Goal: Information Seeking & Learning: Check status

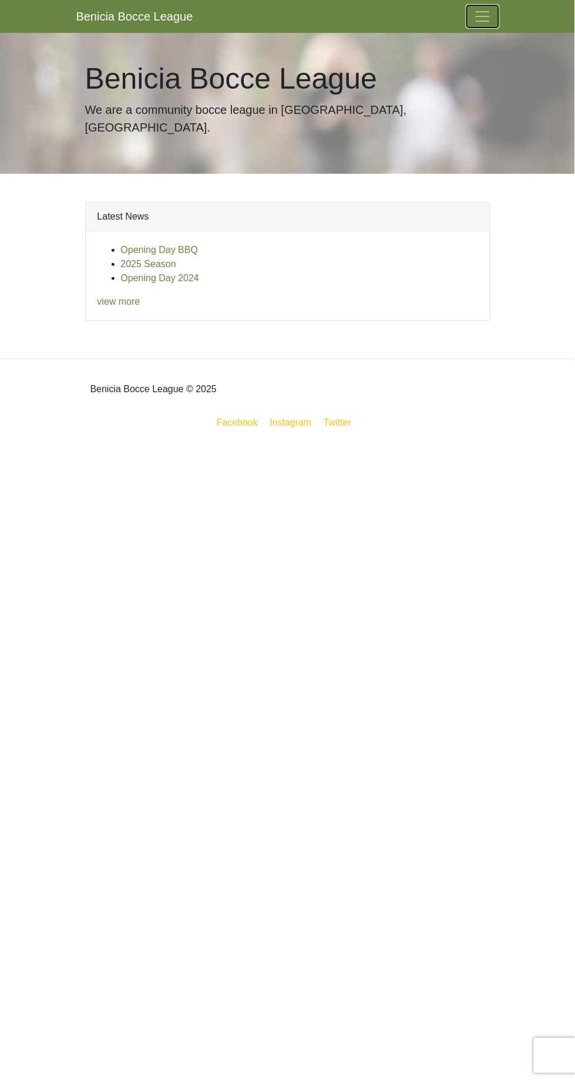
click at [490, 16] on span "Toggle navigation" at bounding box center [483, 17] width 18 height 18
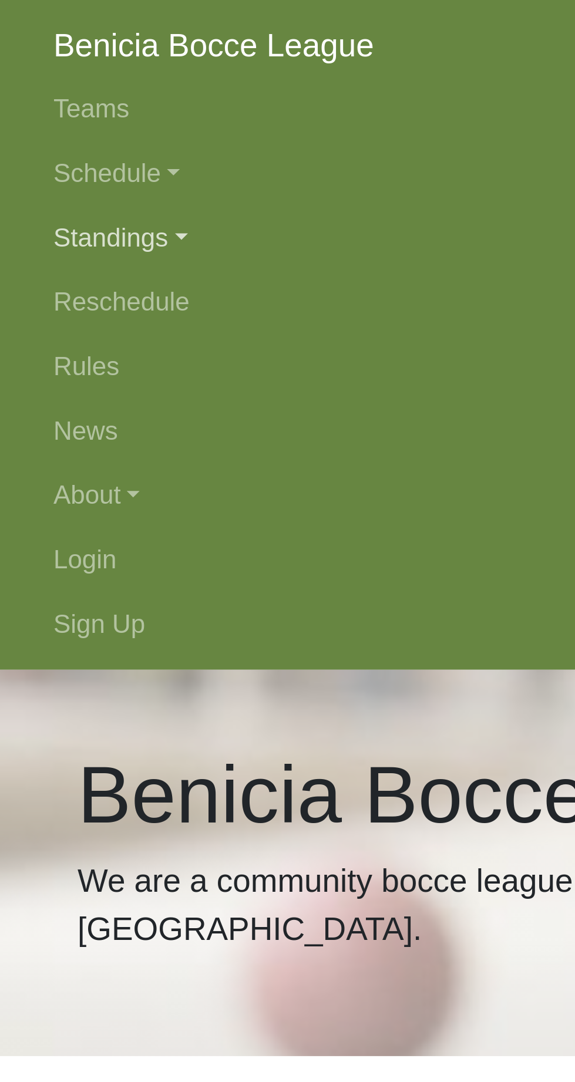
click at [117, 90] on link "Standings" at bounding box center [287, 86] width 423 height 23
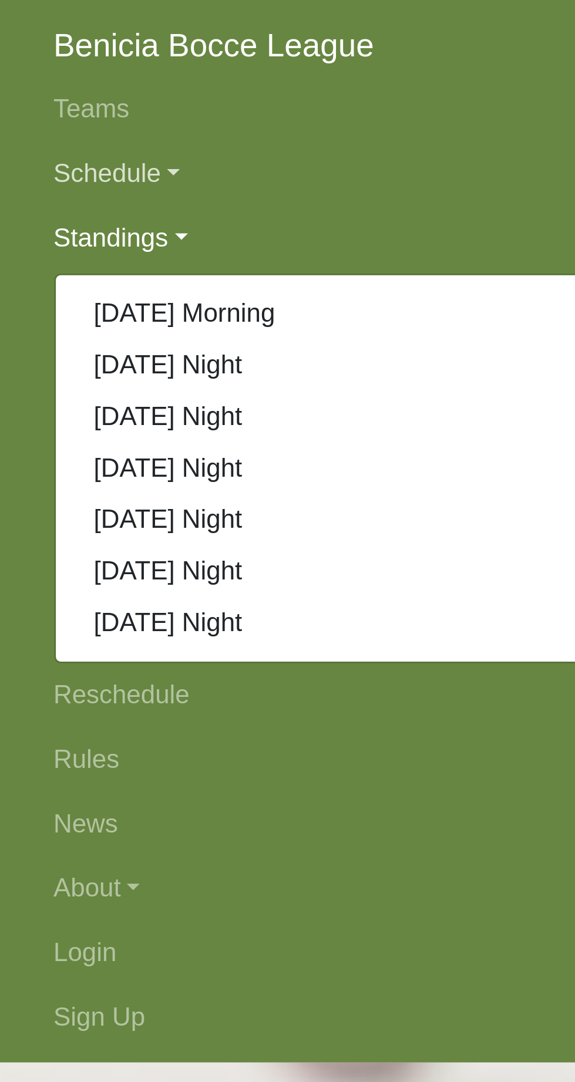
click at [117, 61] on link "Schedule" at bounding box center [287, 63] width 423 height 23
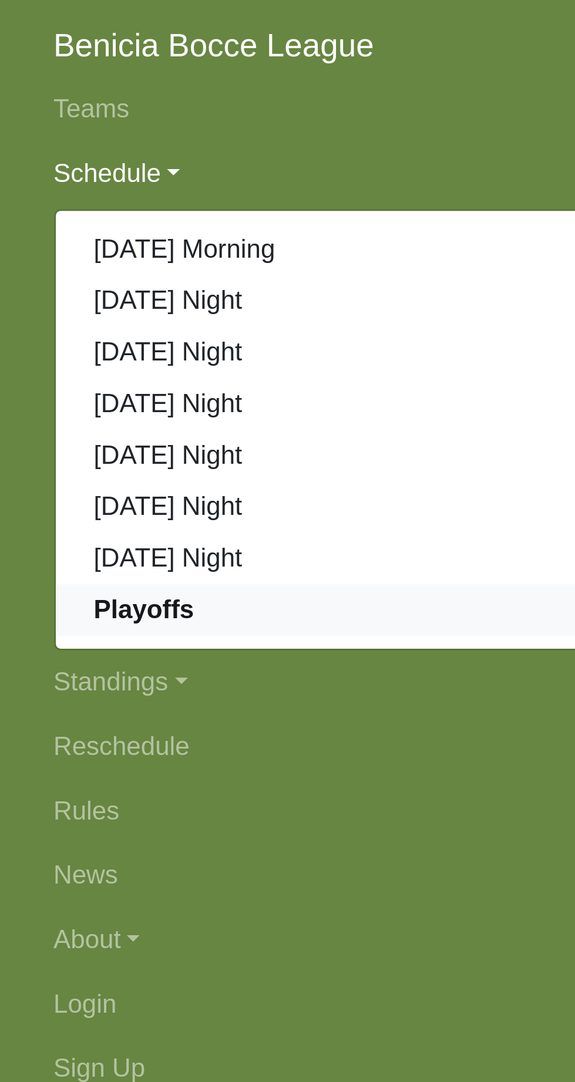
click at [122, 224] on strong "Playoffs" at bounding box center [109, 222] width 36 height 10
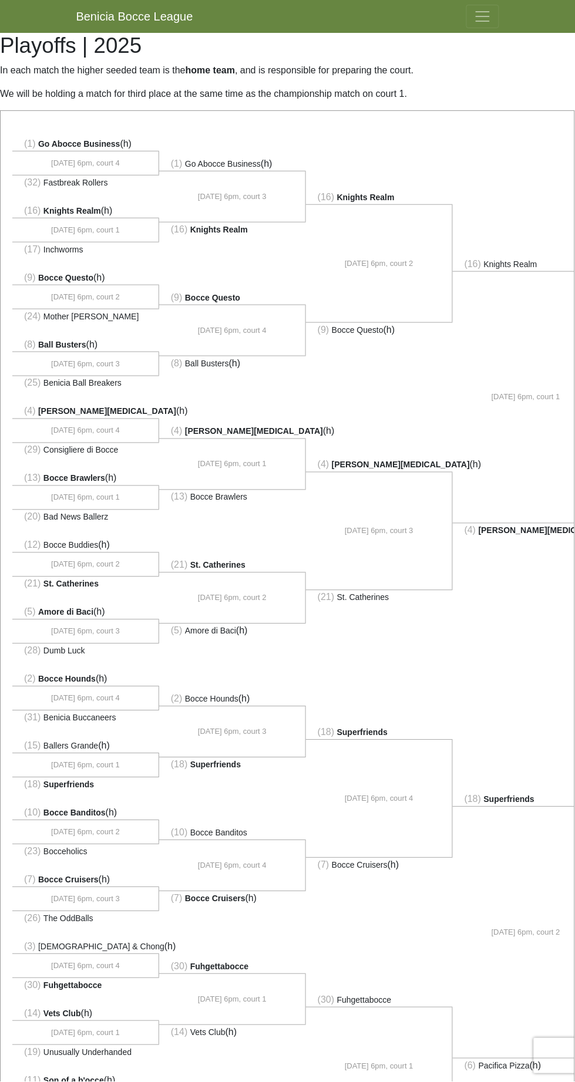
scroll to position [0, 130]
